Goal: Transaction & Acquisition: Subscribe to service/newsletter

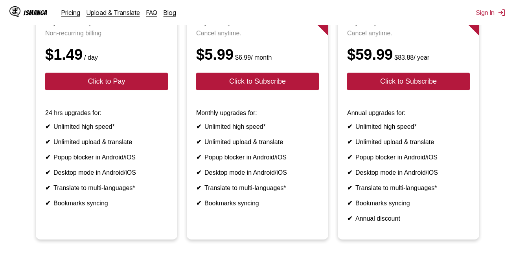
scroll to position [111, 0]
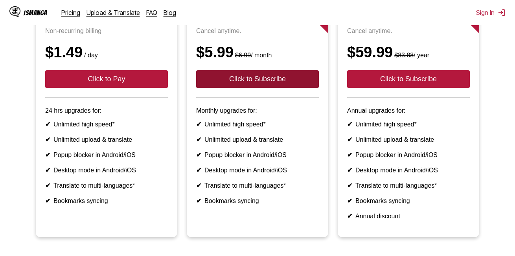
click at [245, 87] on button "Click to Subscribe" at bounding box center [257, 79] width 123 height 18
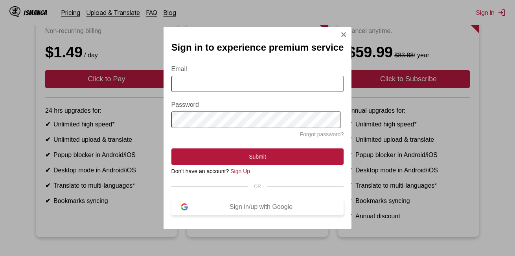
click at [292, 204] on button "Sign in/up with Google" at bounding box center [257, 207] width 173 height 17
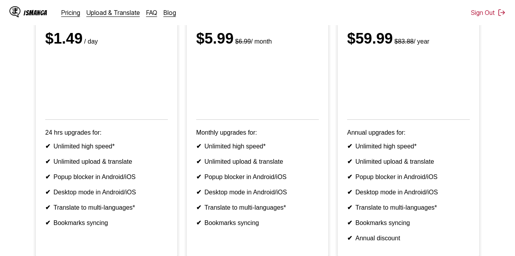
scroll to position [126, 0]
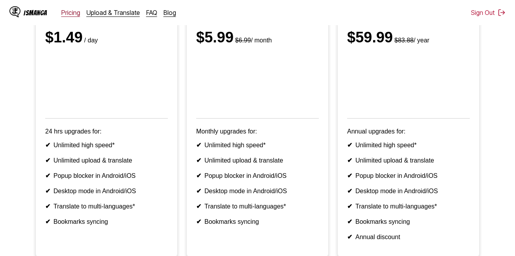
click at [61, 13] on link "Pricing" at bounding box center [70, 13] width 19 height 8
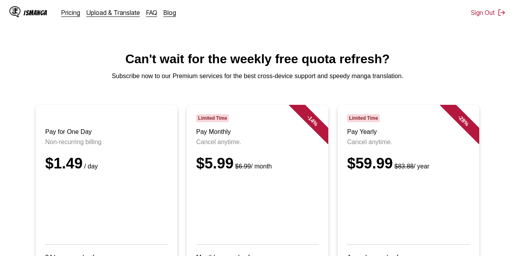
click at [83, 62] on h1 "Can't wait for the weekly free quota refresh?" at bounding box center [257, 59] width 503 height 15
click at [107, 12] on link "Upload & Translate" at bounding box center [113, 13] width 53 height 8
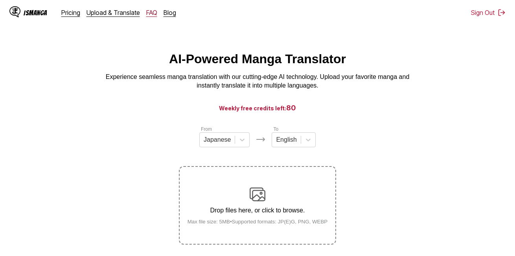
click at [146, 11] on link "FAQ" at bounding box center [151, 13] width 11 height 8
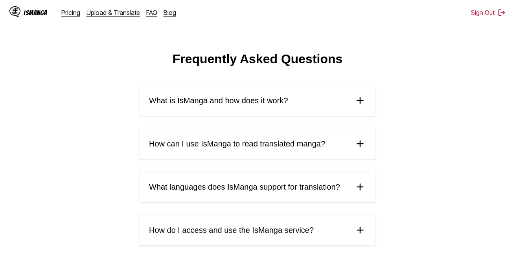
click at [172, 15] on div "Pricing Upload & Translate FAQ Blog" at bounding box center [121, 13] width 121 height 8
click at [170, 14] on link "Blog" at bounding box center [170, 13] width 13 height 8
